Goal: Transaction & Acquisition: Purchase product/service

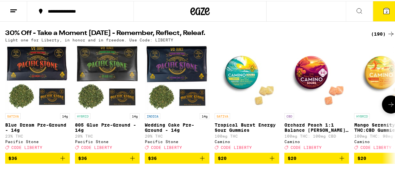
scroll to position [64, 0]
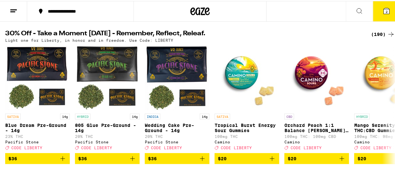
click at [375, 33] on div "(190)" at bounding box center [383, 33] width 24 height 8
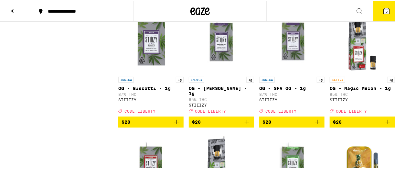
scroll to position [3556, 0]
